Goal: Navigation & Orientation: Go to known website

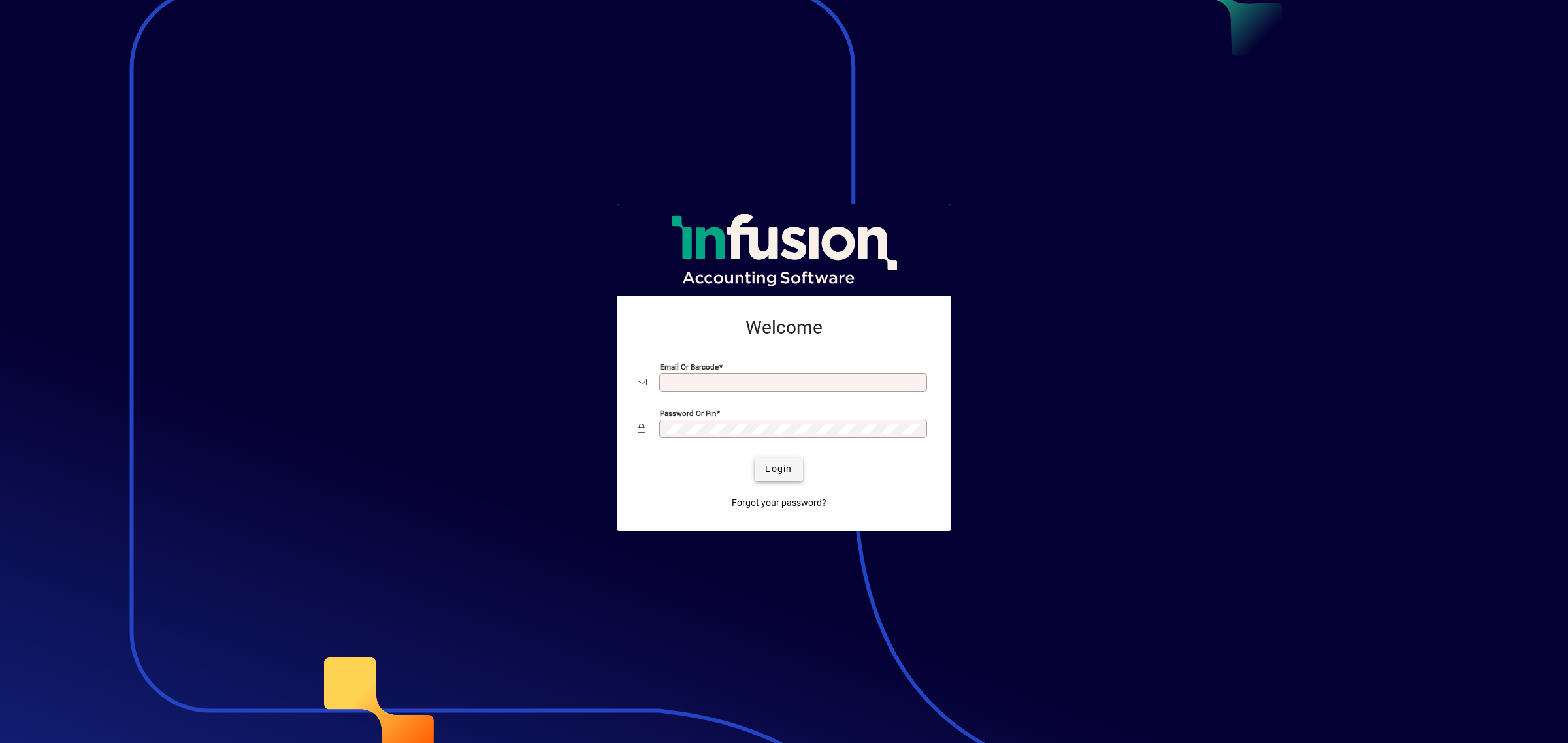
type input "**********"
click at [781, 464] on span "Login" at bounding box center [778, 469] width 27 height 14
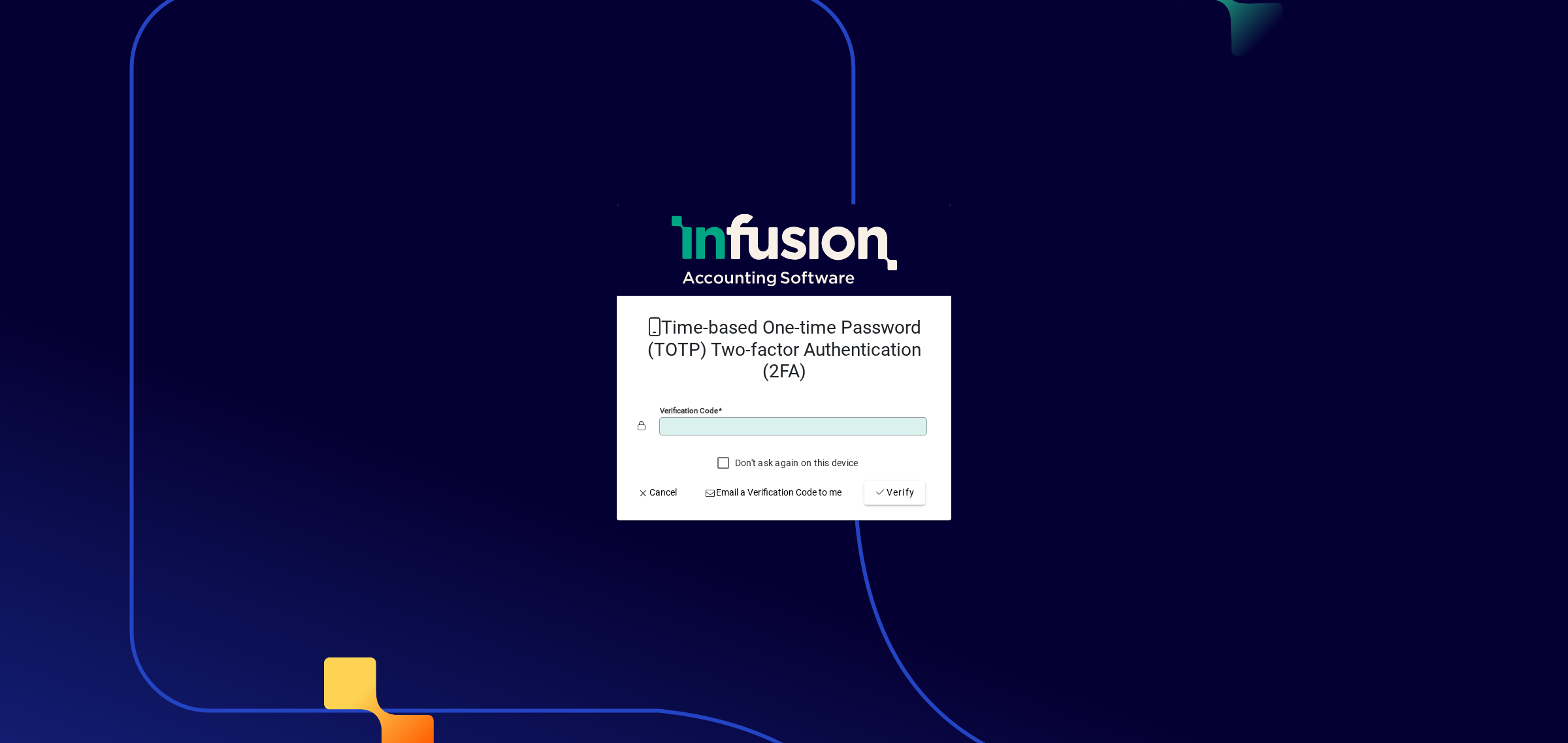
type input "******"
click at [864, 481] on button "Verify" at bounding box center [894, 493] width 61 height 24
